Goal: Browse casually

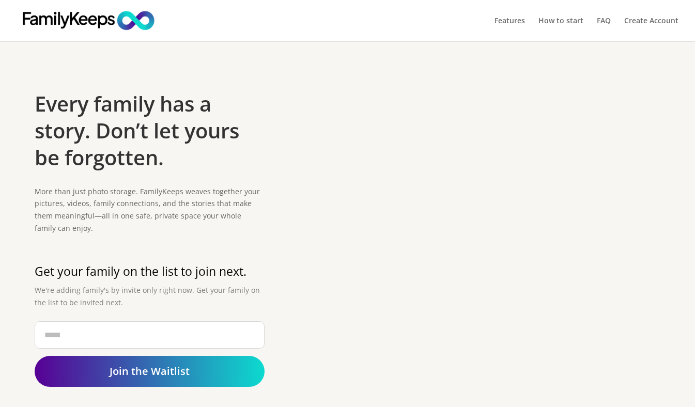
click at [272, 101] on div "Every family has a story. Don’t let yours be forgotten. More than just photo st…" at bounding box center [348, 246] width 626 height 338
